Goal: Go to known website: Go to known website

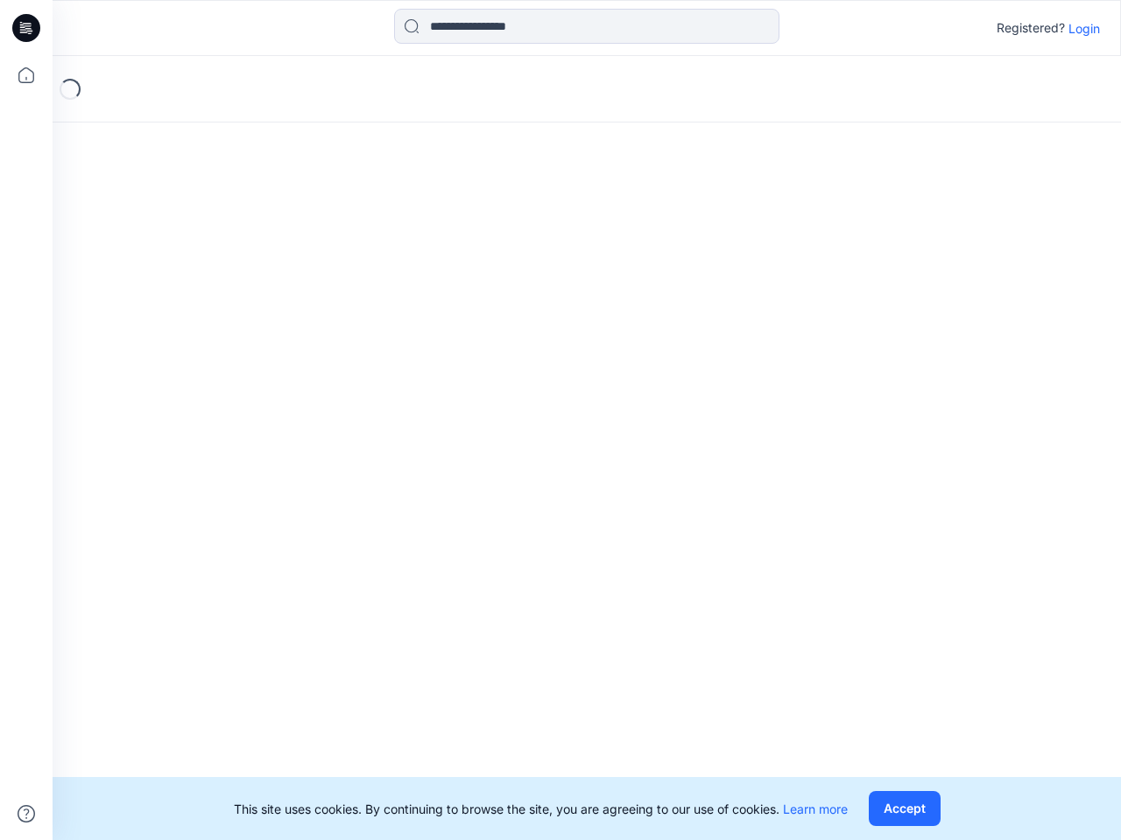
click at [560, 420] on div "Loading..." at bounding box center [587, 448] width 1068 height 784
click at [27, 28] on icon at bounding box center [28, 28] width 7 height 1
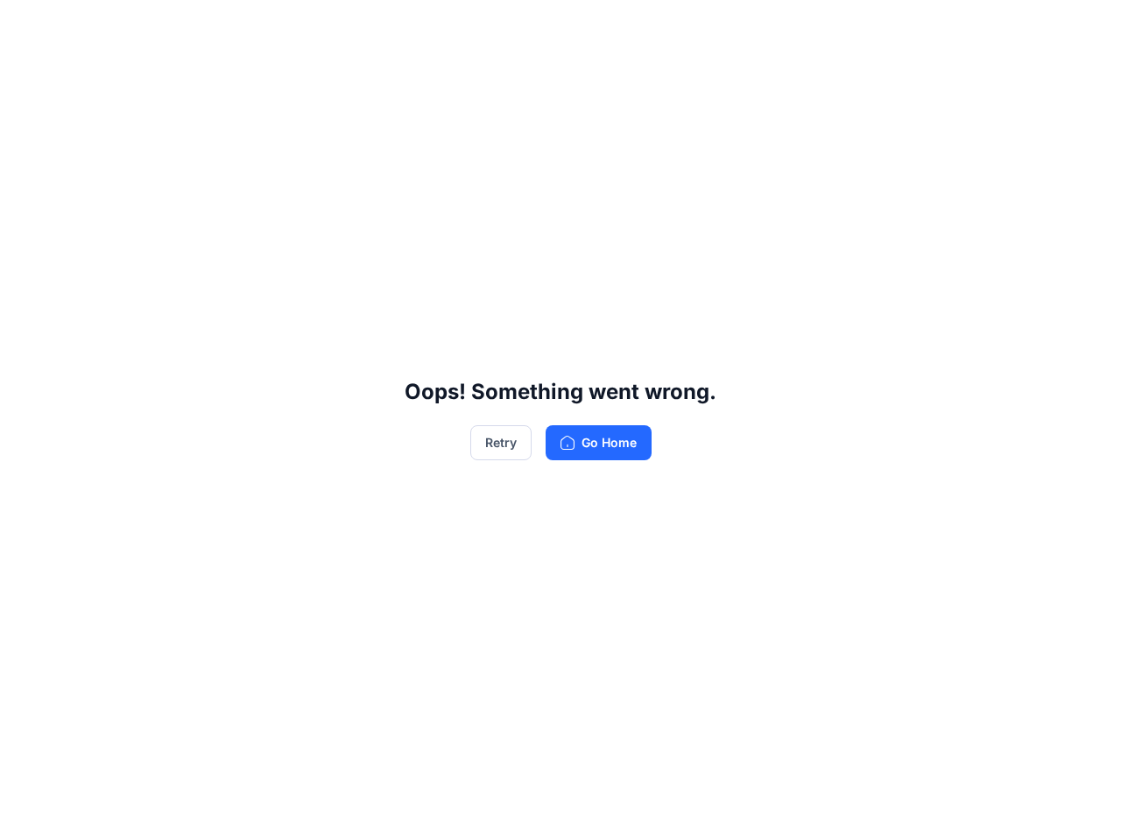
click at [26, 75] on div "Oops! Something went wrong. Retry Go Home" at bounding box center [560, 420] width 1121 height 840
click at [26, 814] on div "Oops! Something went wrong. Retry Go Home" at bounding box center [560, 420] width 1121 height 840
click at [587, 26] on div "Oops! Something went wrong. Retry Go Home" at bounding box center [560, 420] width 1121 height 840
click at [1084, 28] on div "Oops! Something went wrong. Retry Go Home" at bounding box center [560, 420] width 1121 height 840
click at [904, 809] on div "Oops! Something went wrong. Retry Go Home" at bounding box center [560, 420] width 1121 height 840
